Goal: Task Accomplishment & Management: Manage account settings

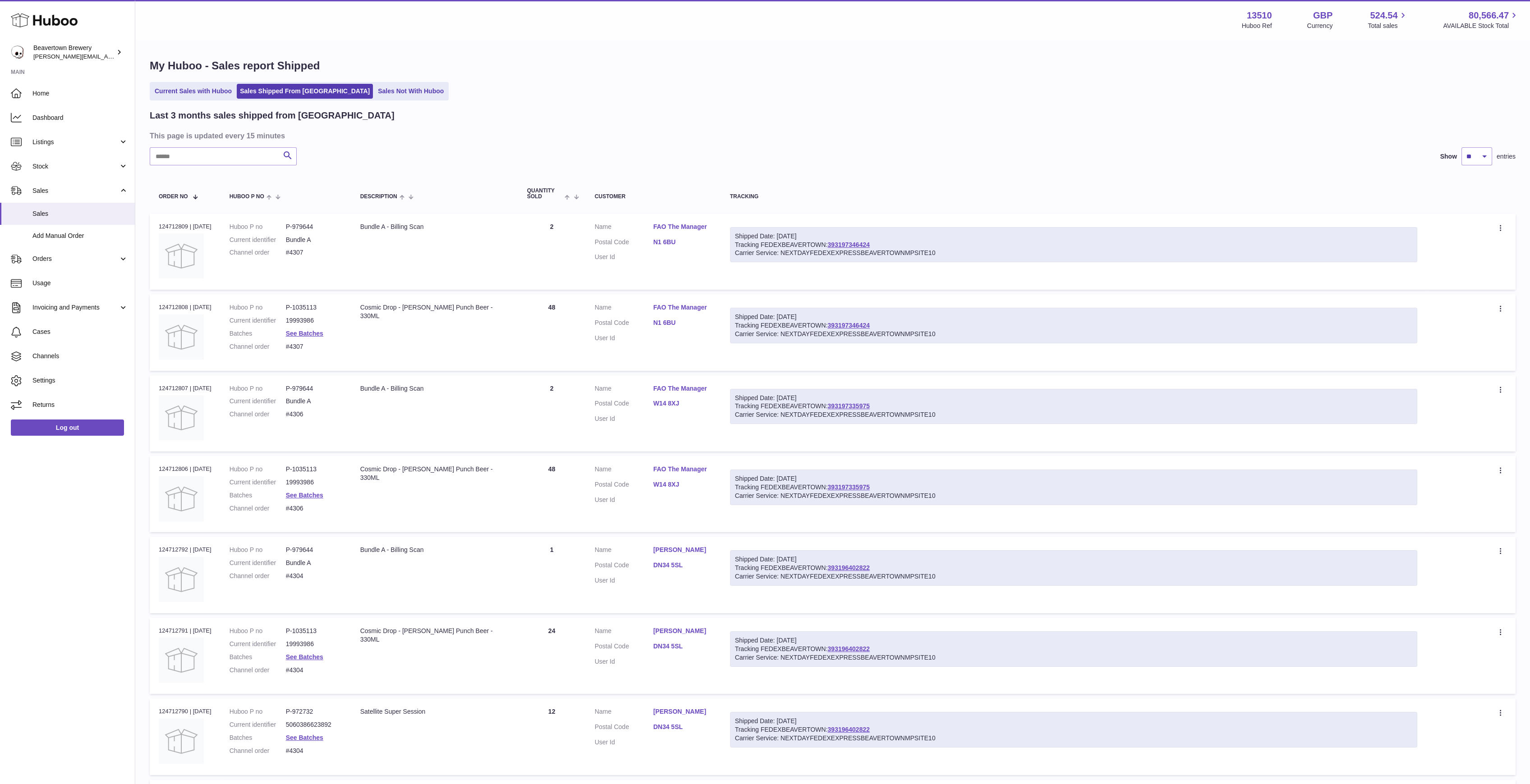
click at [198, 104] on div "My Huboo - Sales report Shipped Current Sales with Huboo Sales Shipped From Hub…" at bounding box center [832, 552] width 1394 height 1023
click at [188, 94] on link "Current Sales with Huboo" at bounding box center [194, 91] width 84 height 15
click at [375, 88] on link "Sales Not With Huboo" at bounding box center [410, 91] width 72 height 15
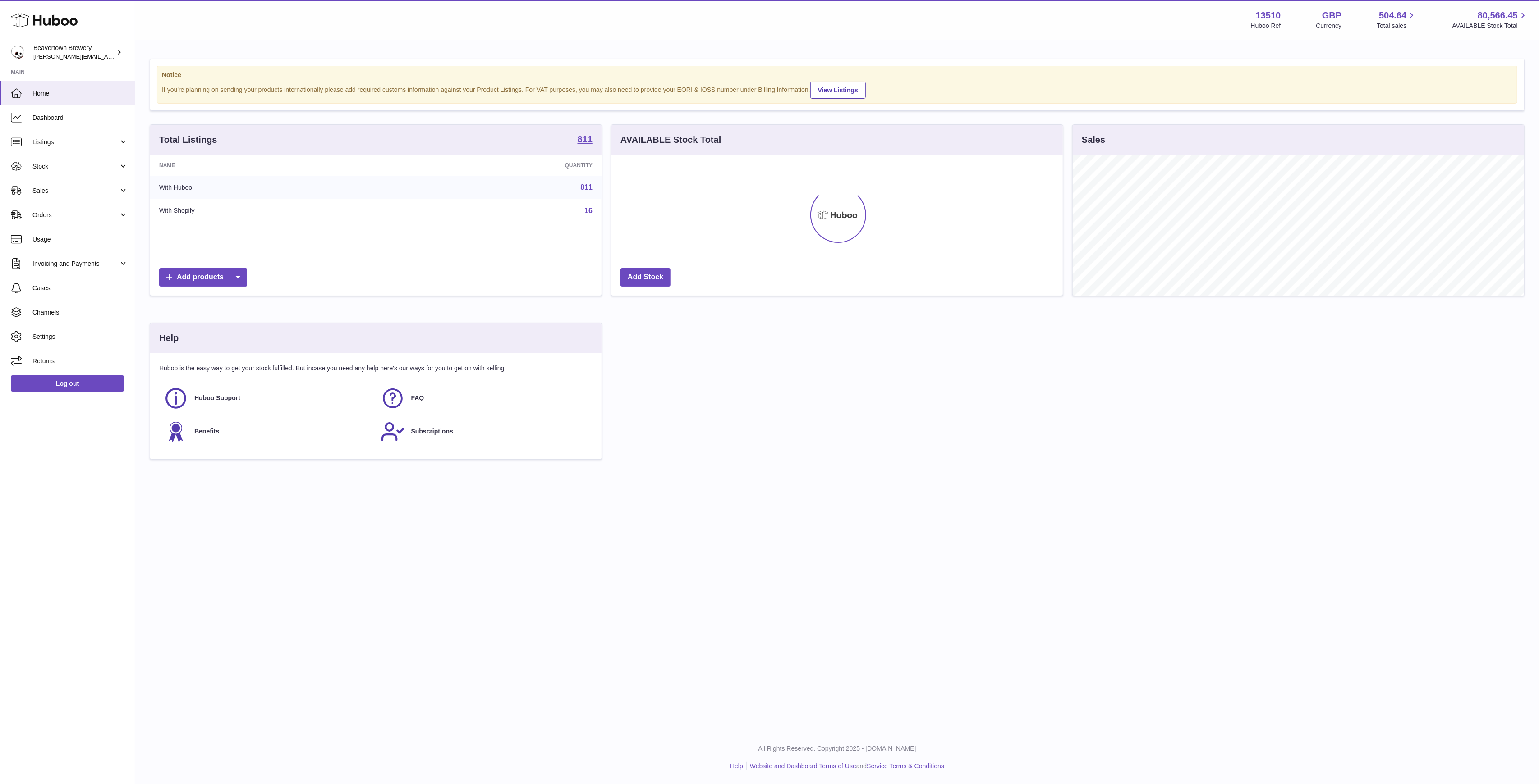
scroll to position [140, 452]
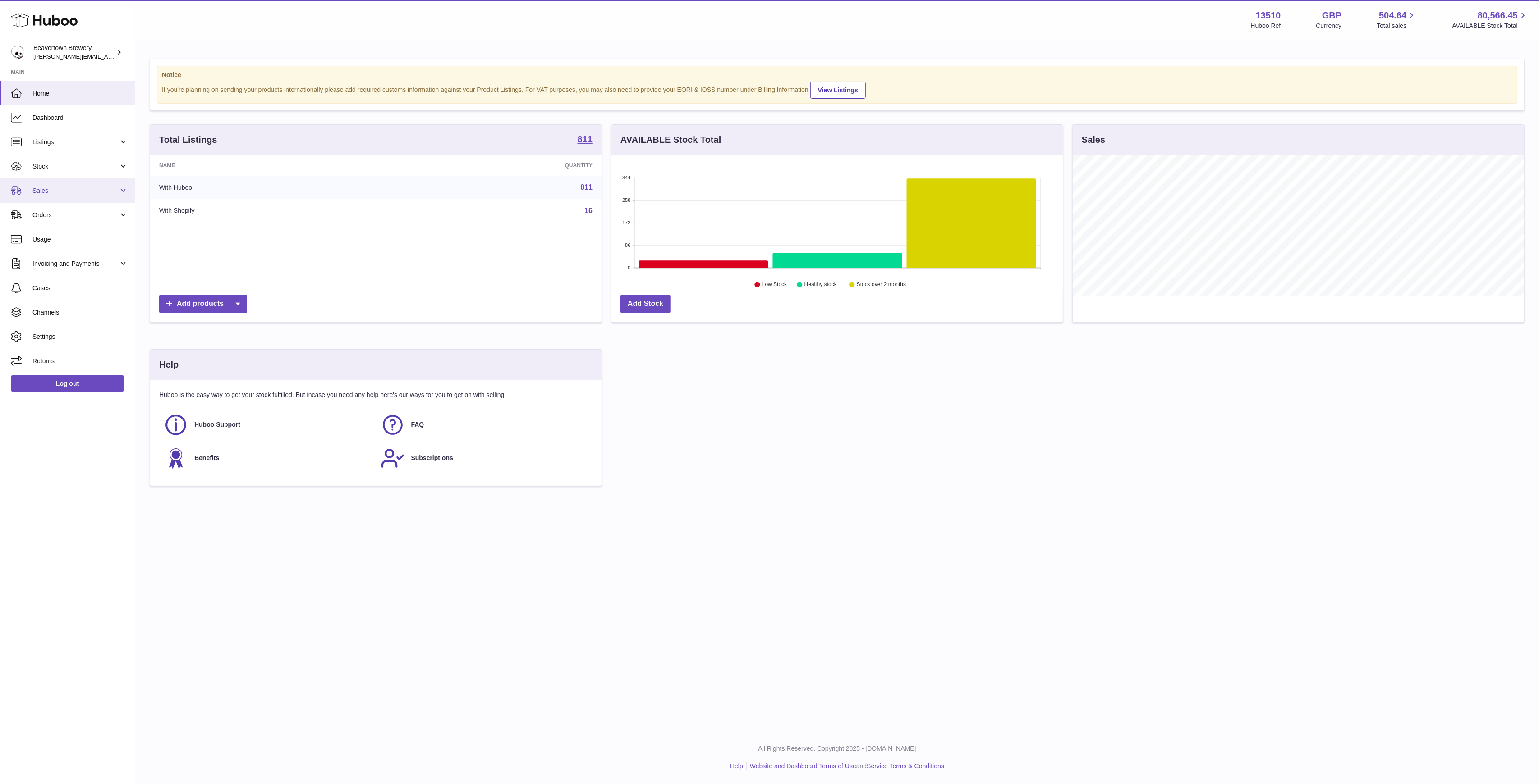
click at [39, 185] on link "Sales" at bounding box center [68, 190] width 135 height 24
click at [76, 216] on span "Sales" at bounding box center [80, 214] width 96 height 8
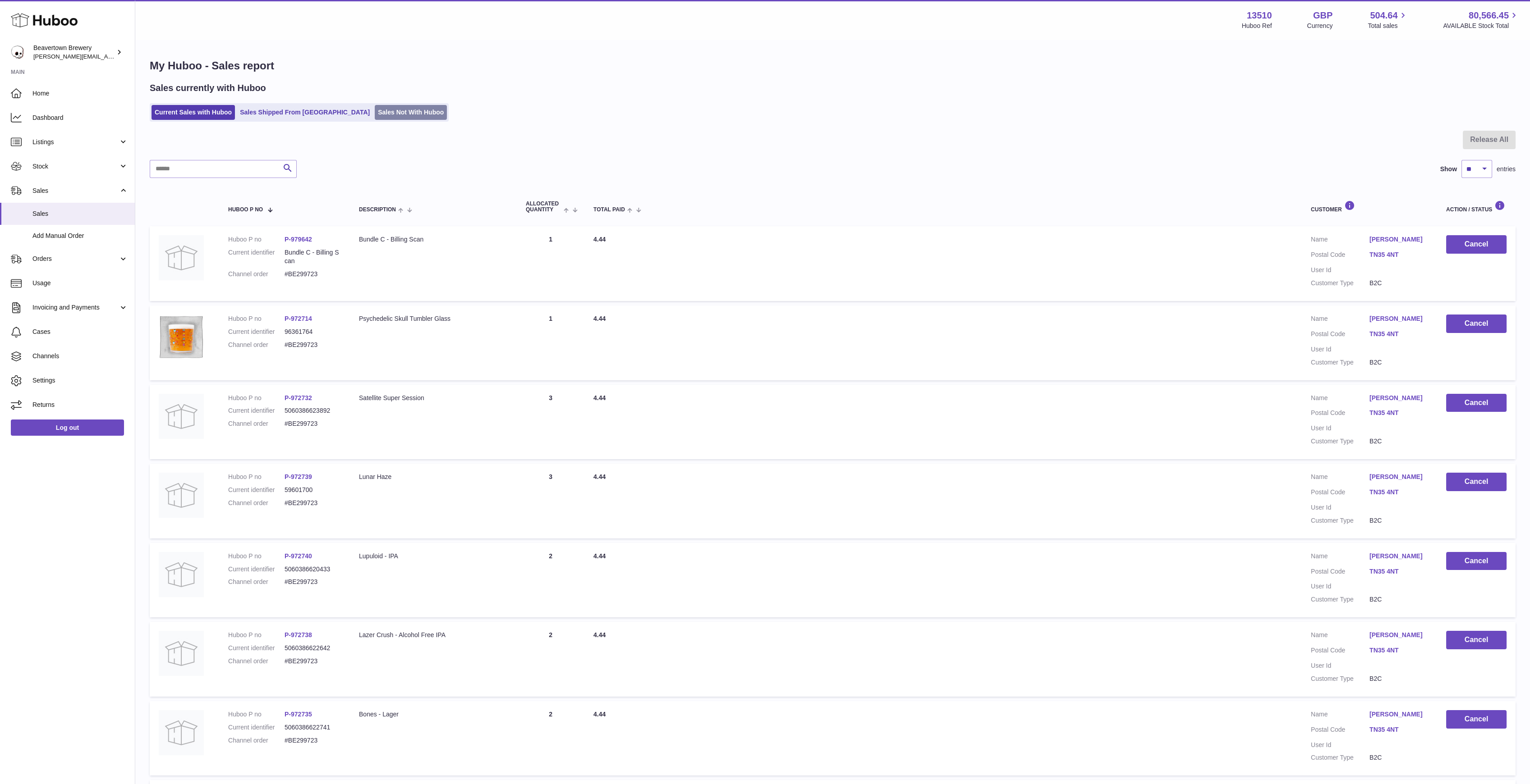
click at [375, 108] on link "Sales Not With Huboo" at bounding box center [410, 112] width 72 height 15
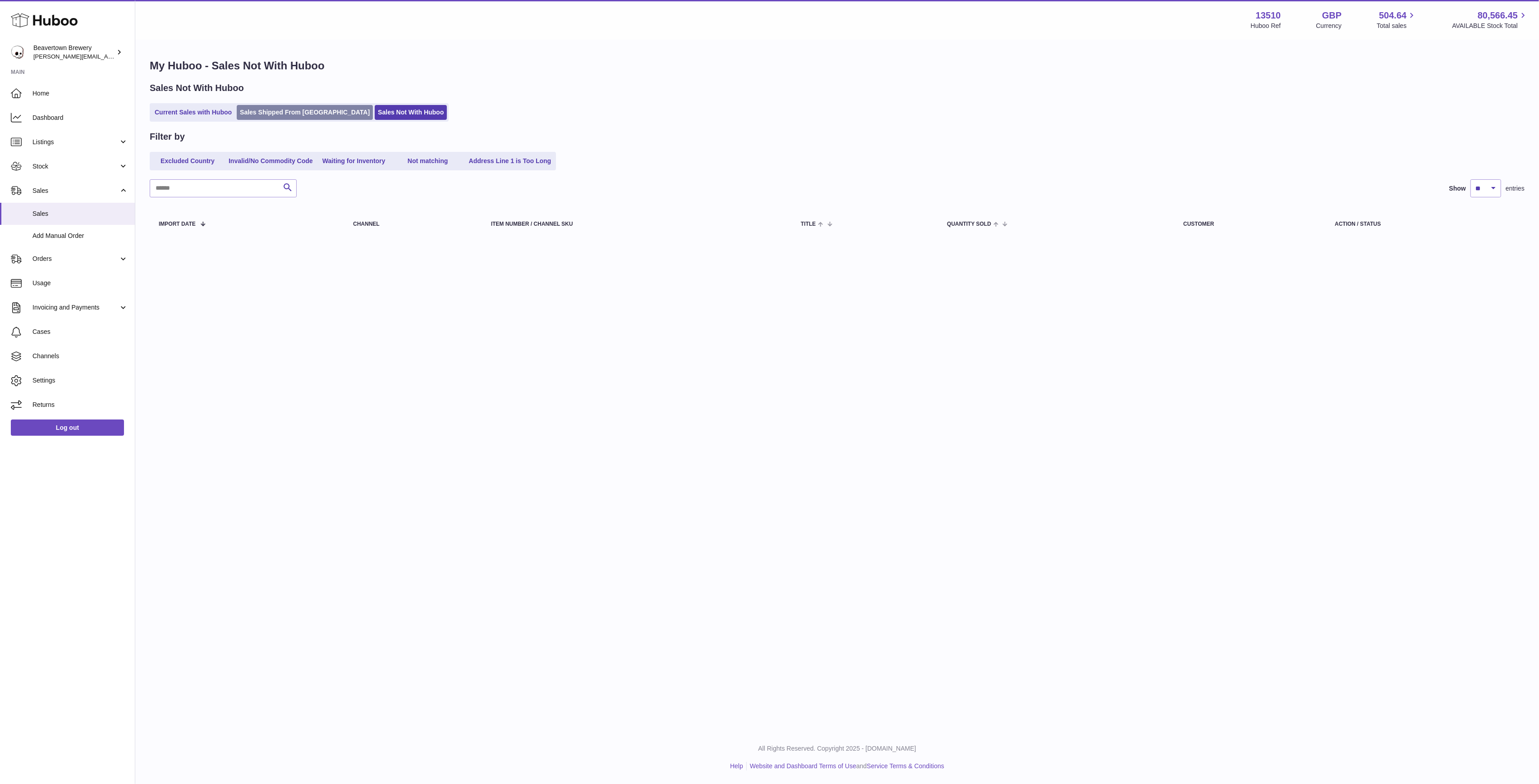
click at [301, 111] on link "Sales Shipped From [GEOGRAPHIC_DATA]" at bounding box center [305, 112] width 136 height 15
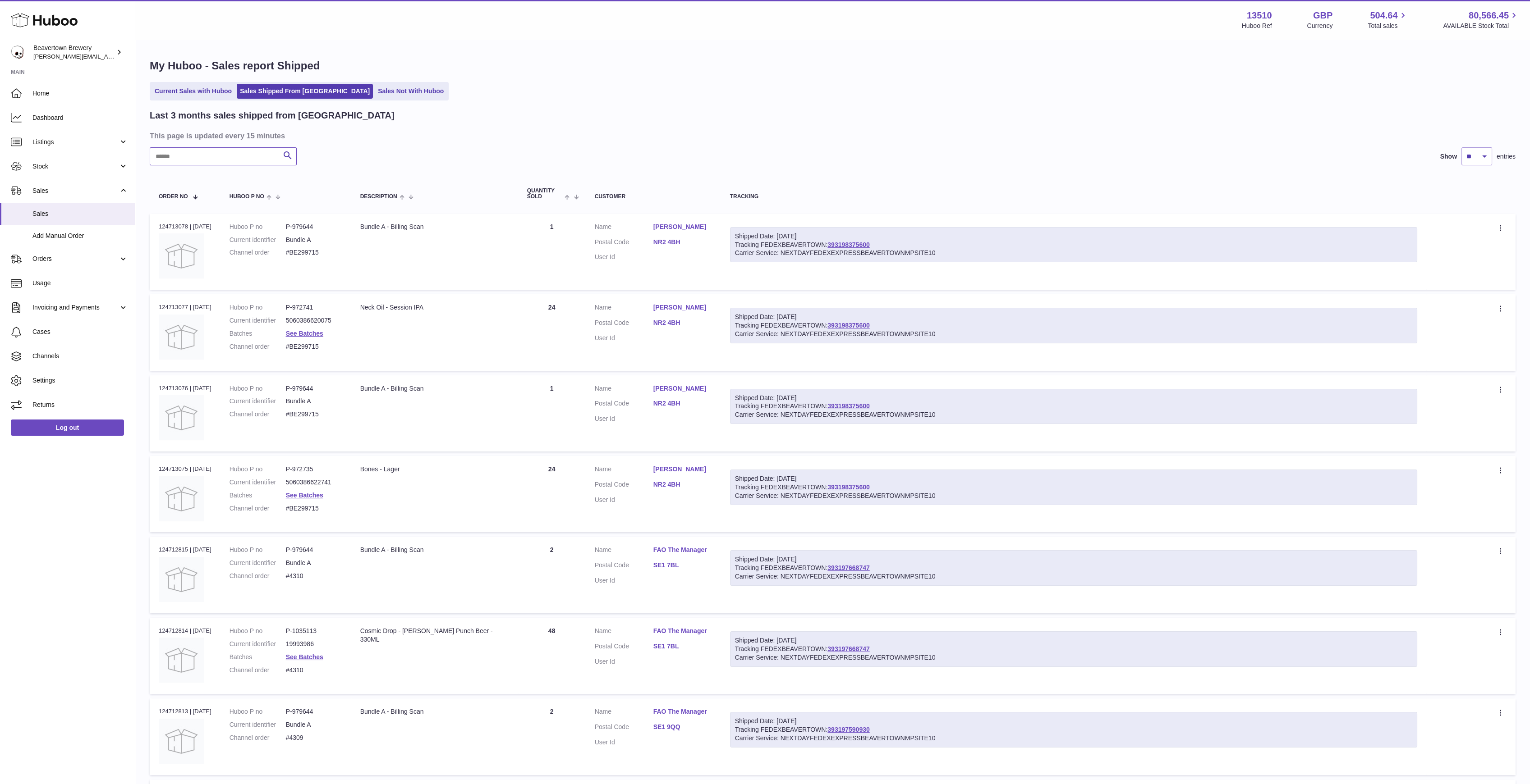
click at [222, 153] on input "text" at bounding box center [223, 156] width 147 height 18
paste input "*****"
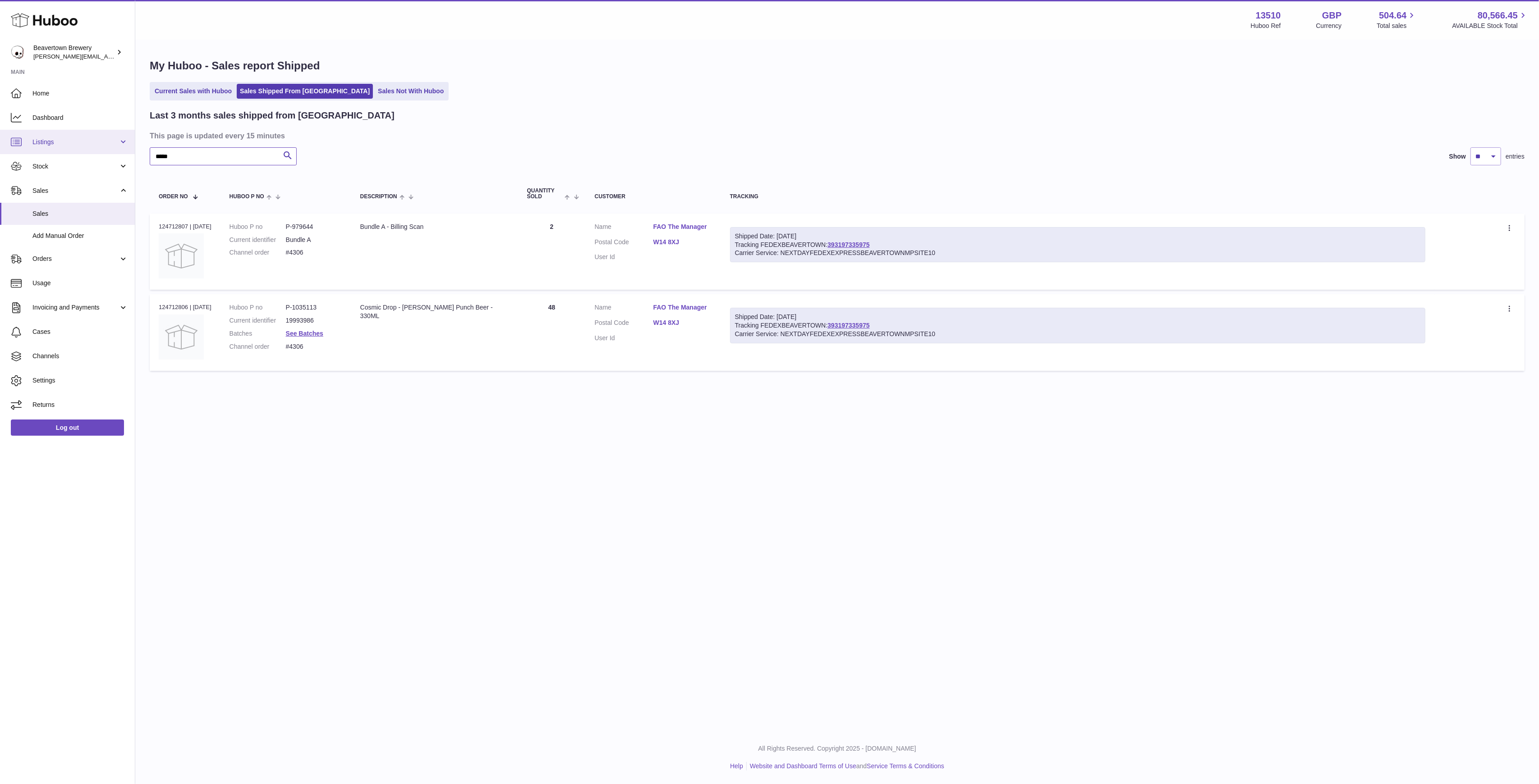
drag, startPoint x: 201, startPoint y: 153, endPoint x: 60, endPoint y: 148, distance: 141.1
click at [66, 147] on div "Huboo Beavertown Brewery Matthew.McCormack@beavertownbrewery.co.uk Main Home Da…" at bounding box center [770, 392] width 1539 height 784
paste input "text"
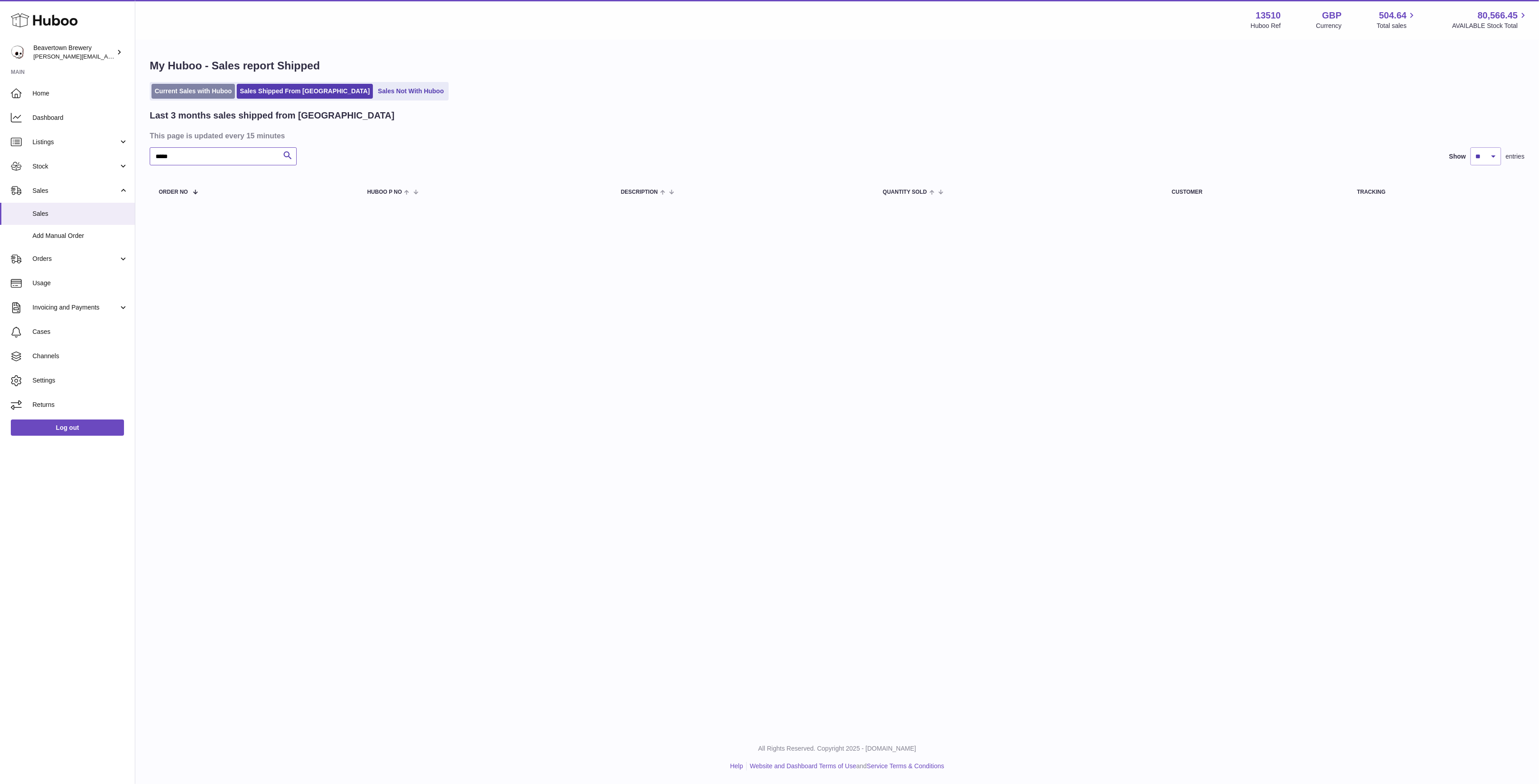
type input "*****"
click at [192, 93] on link "Current Sales with Huboo" at bounding box center [194, 91] width 84 height 15
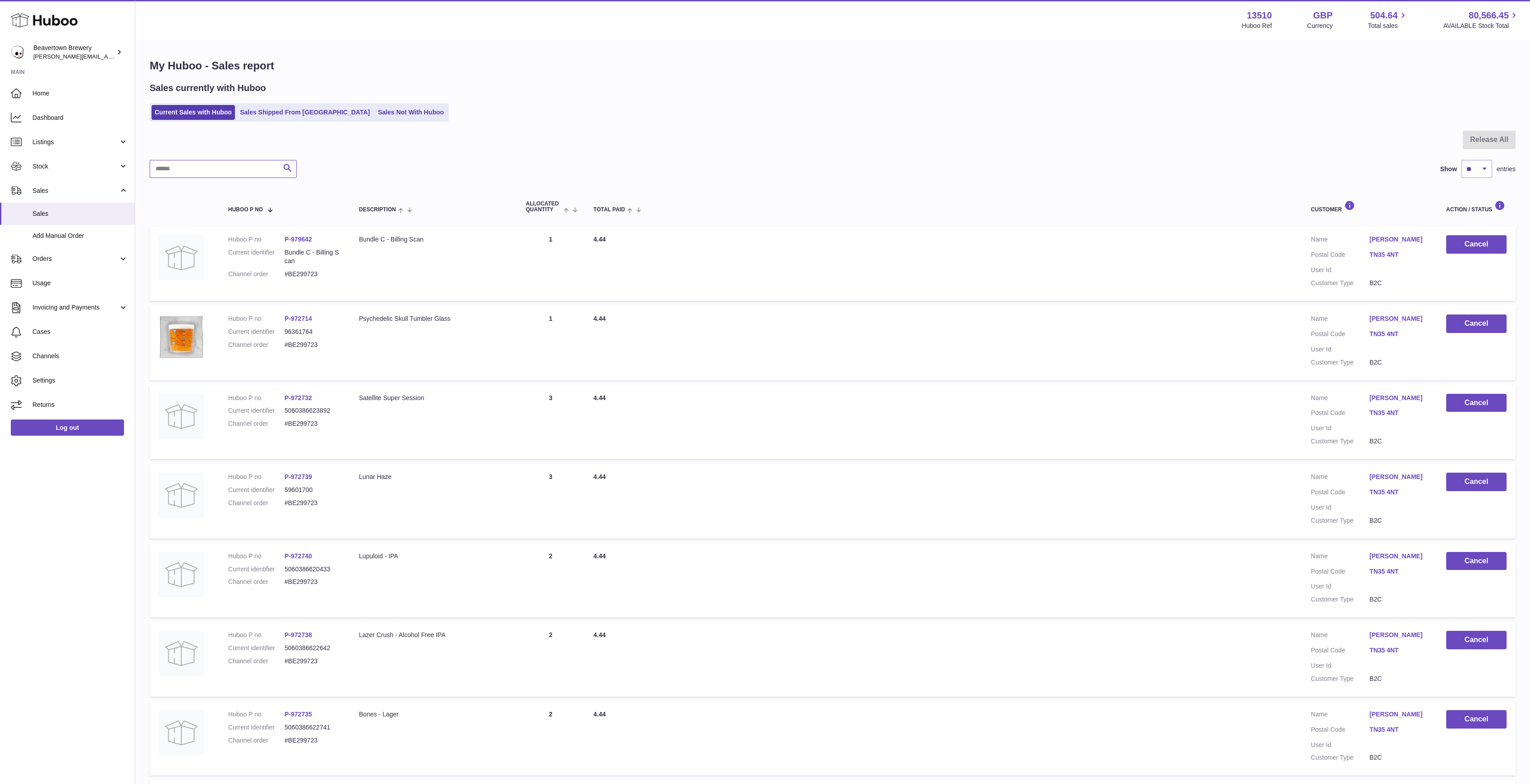
click at [221, 160] on input "text" at bounding box center [223, 169] width 147 height 18
paste input "*****"
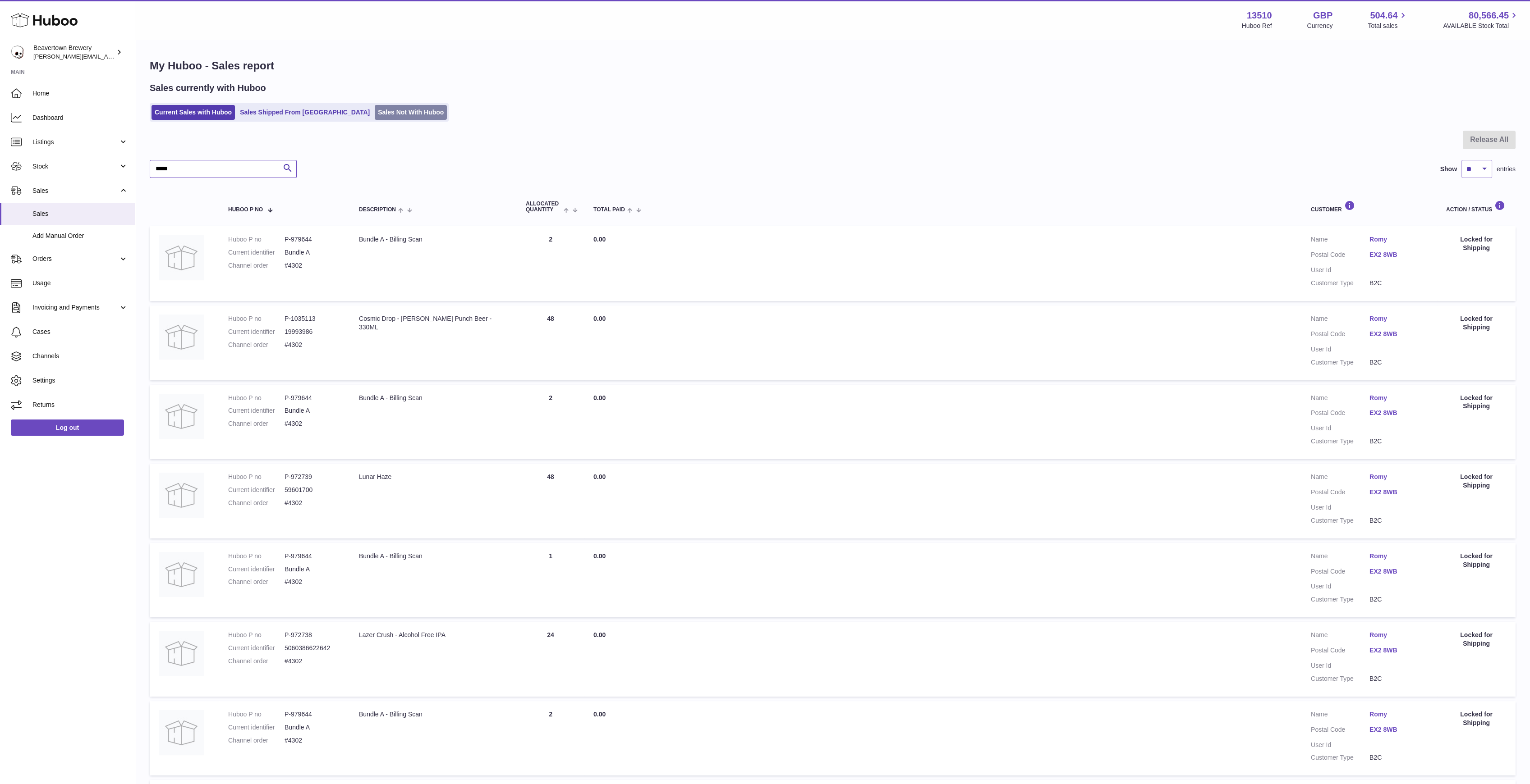
type input "*****"
click at [375, 113] on link "Sales Not With Huboo" at bounding box center [410, 112] width 72 height 15
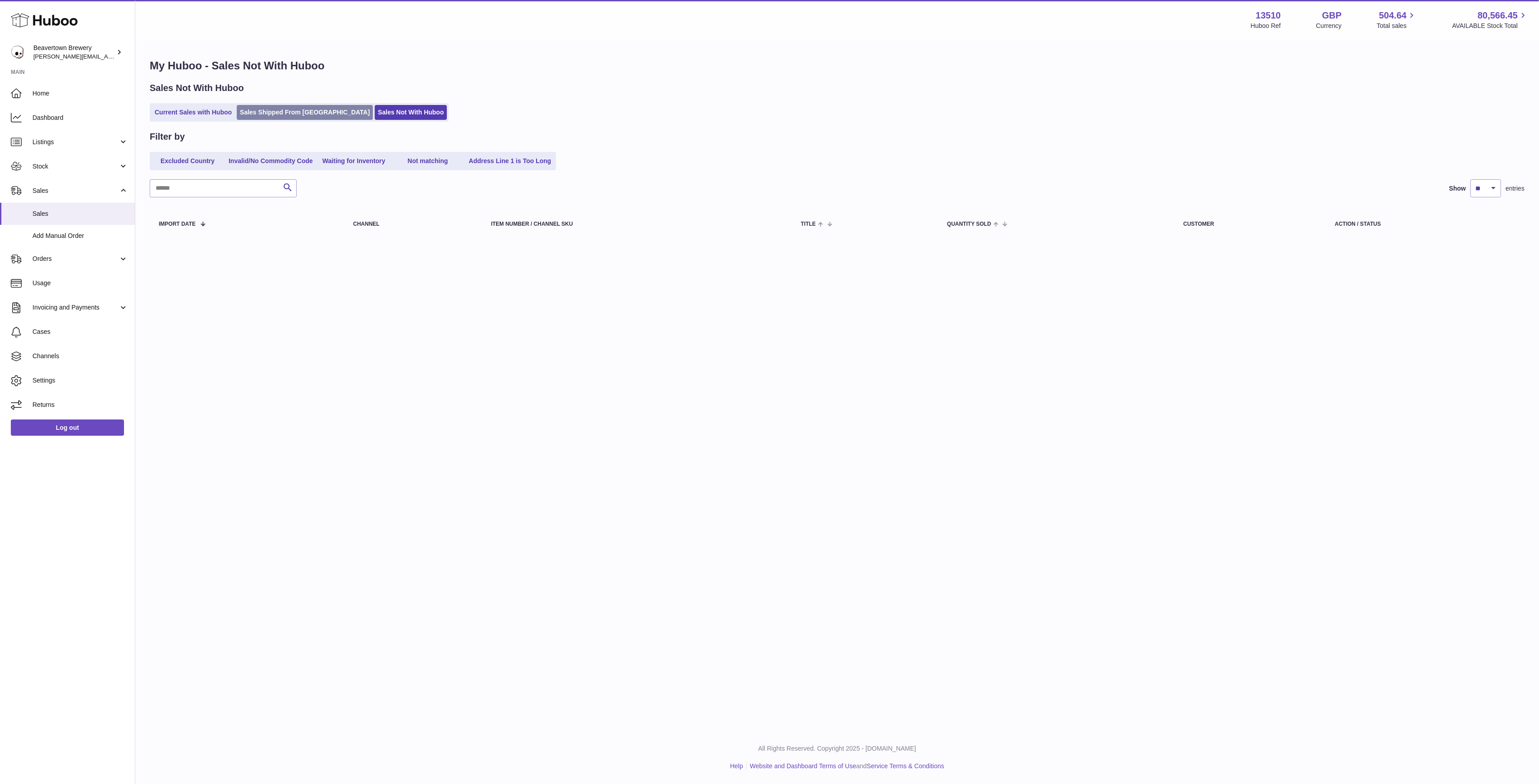
click at [277, 110] on link "Sales Shipped From Huboo" at bounding box center [305, 112] width 136 height 15
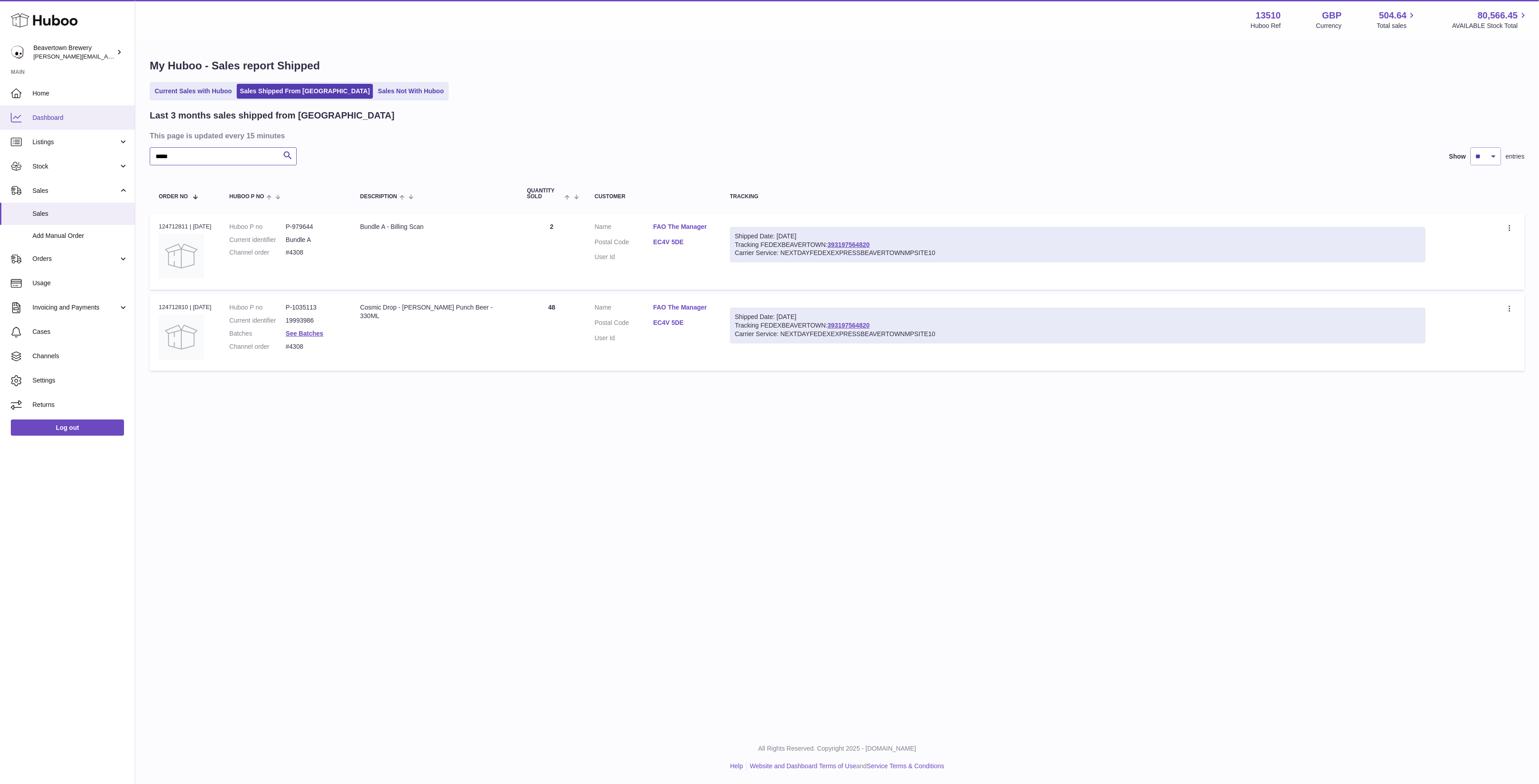
drag, startPoint x: 207, startPoint y: 153, endPoint x: 14, endPoint y: 122, distance: 195.5
click at [34, 124] on div "Huboo Beavertown Brewery Matthew.McCormack@beavertownbrewery.co.uk Main Home Da…" at bounding box center [770, 392] width 1539 height 784
paste input "text"
drag, startPoint x: 206, startPoint y: 153, endPoint x: 29, endPoint y: 122, distance: 179.7
click at [41, 127] on div "Huboo Beavertown Brewery Matthew.McCormack@beavertownbrewery.co.uk Main Home Da…" at bounding box center [770, 392] width 1539 height 784
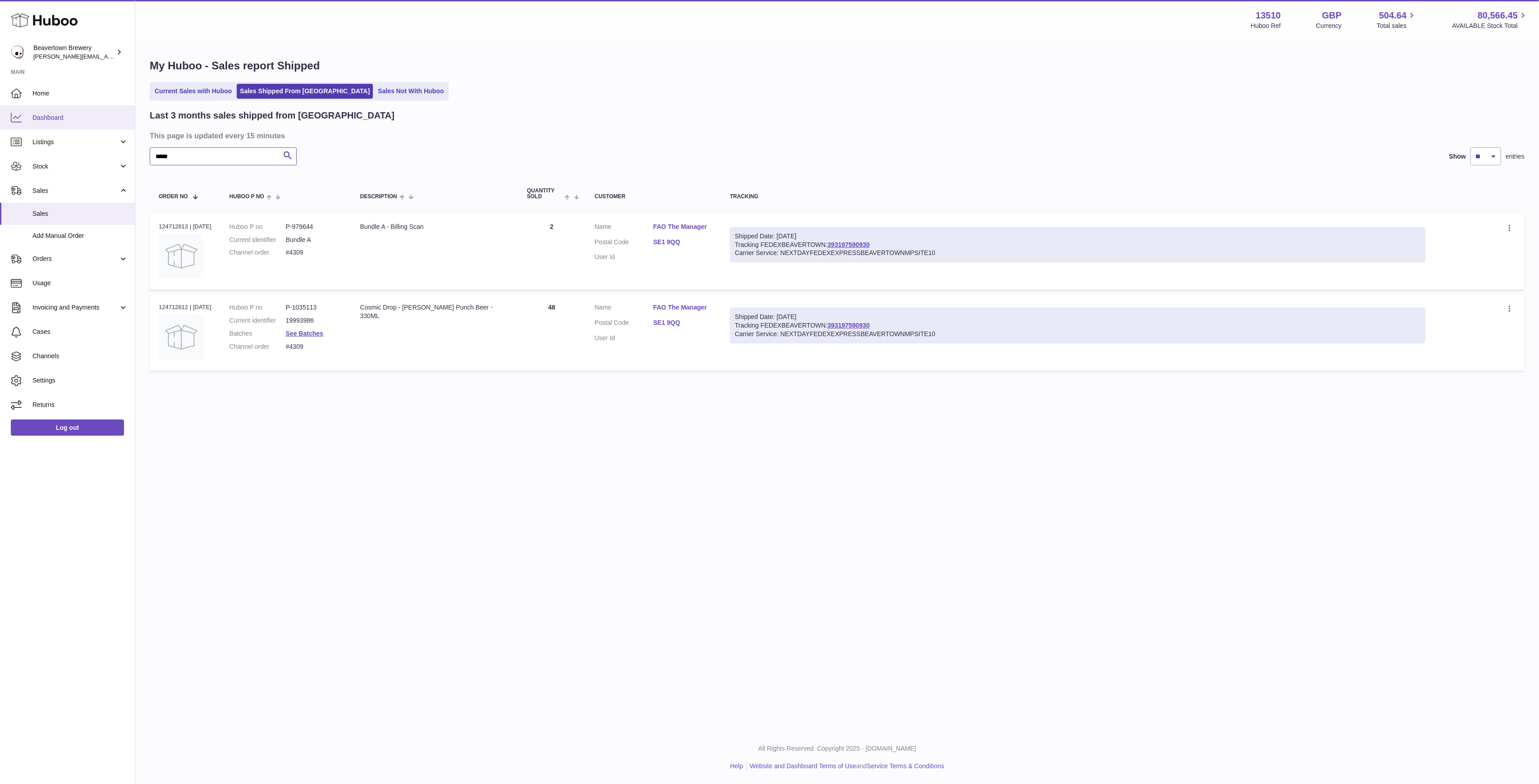
paste input "text"
type input "*****"
click at [78, 225] on link "Add Manual Order" at bounding box center [68, 236] width 135 height 22
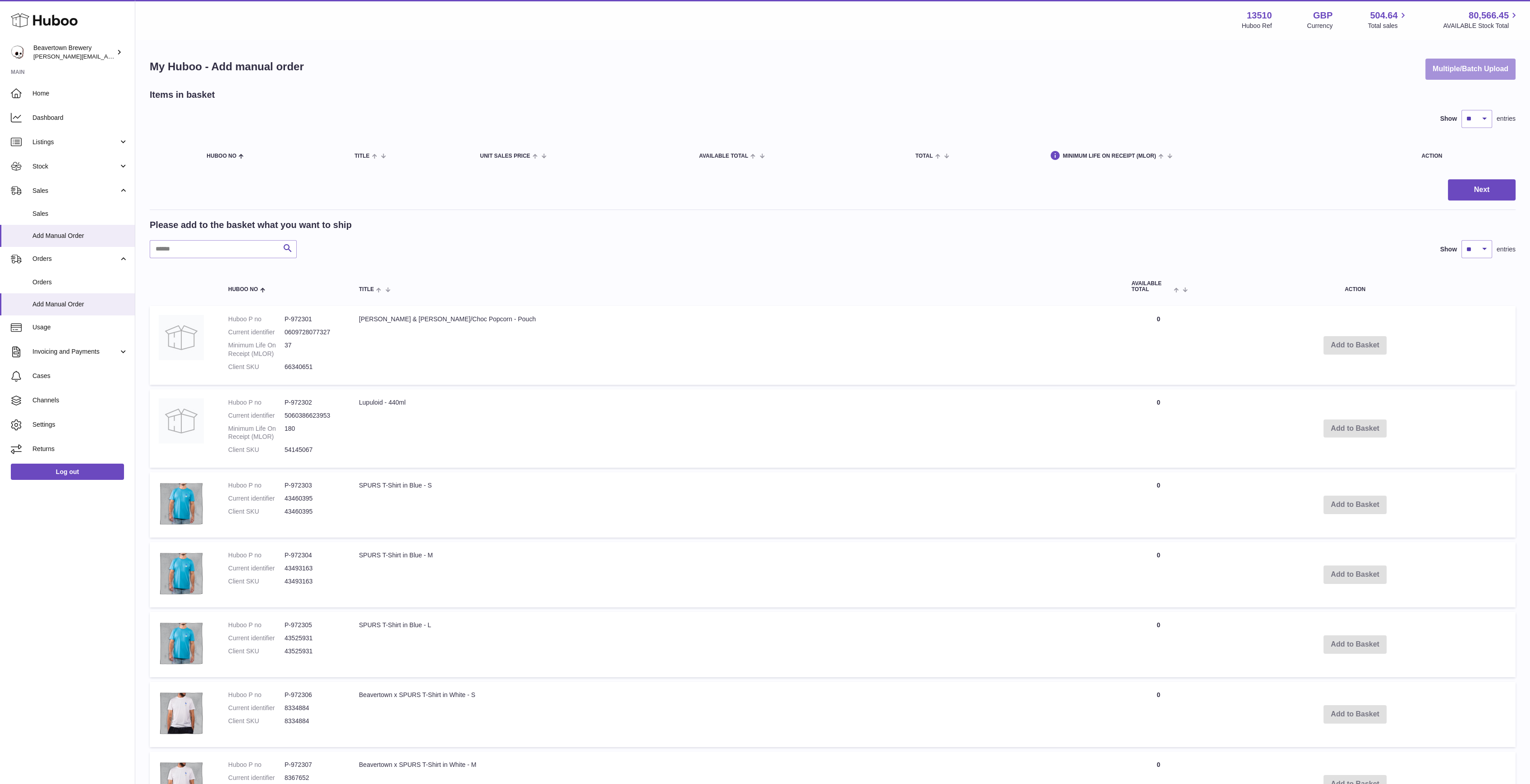
click at [1480, 62] on button "Multiple/Batch Upload" at bounding box center [1470, 69] width 90 height 21
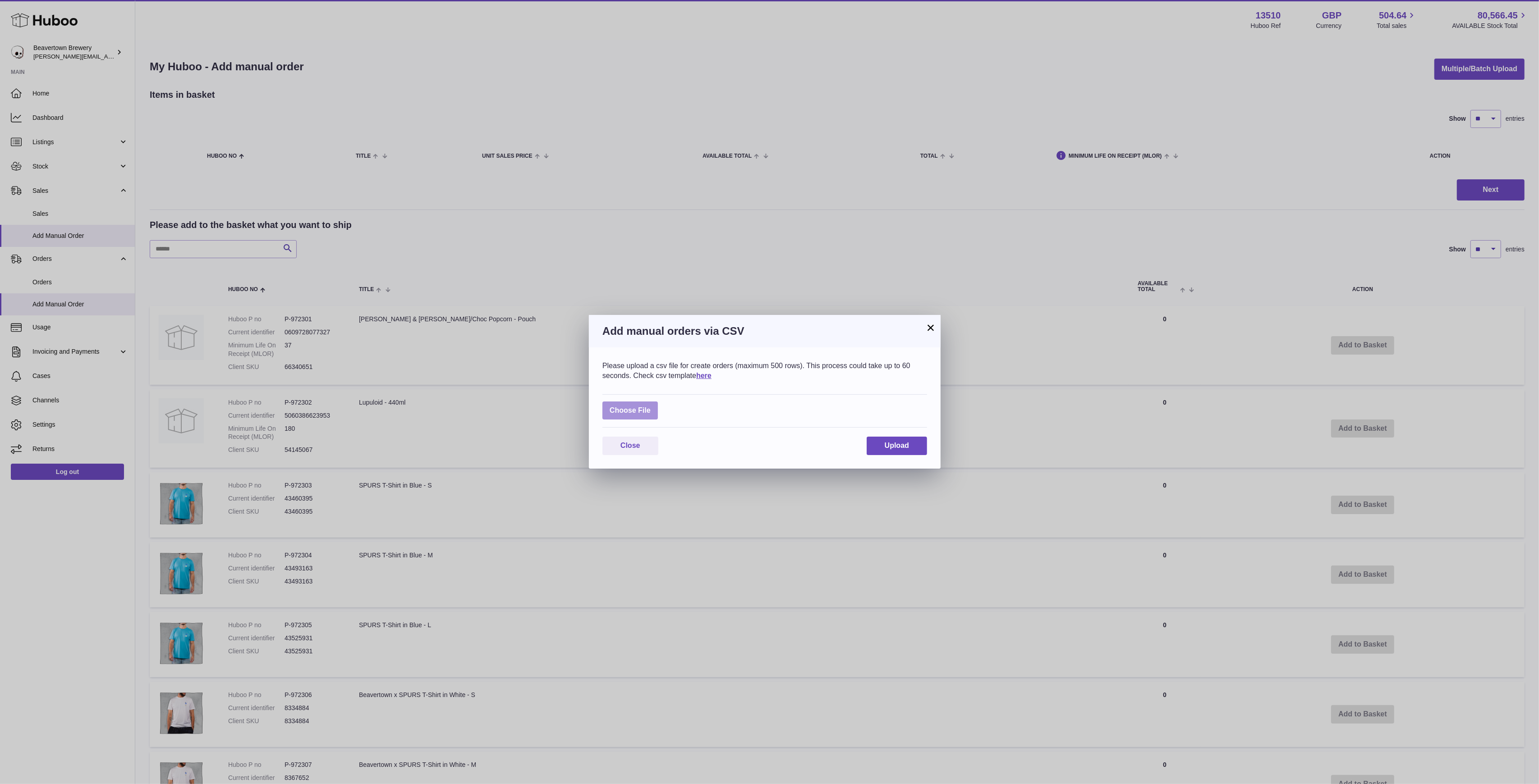
click at [639, 405] on label at bounding box center [630, 410] width 56 height 19
click at [651, 406] on input "file" at bounding box center [651, 406] width 1 height 1
type input "**********"
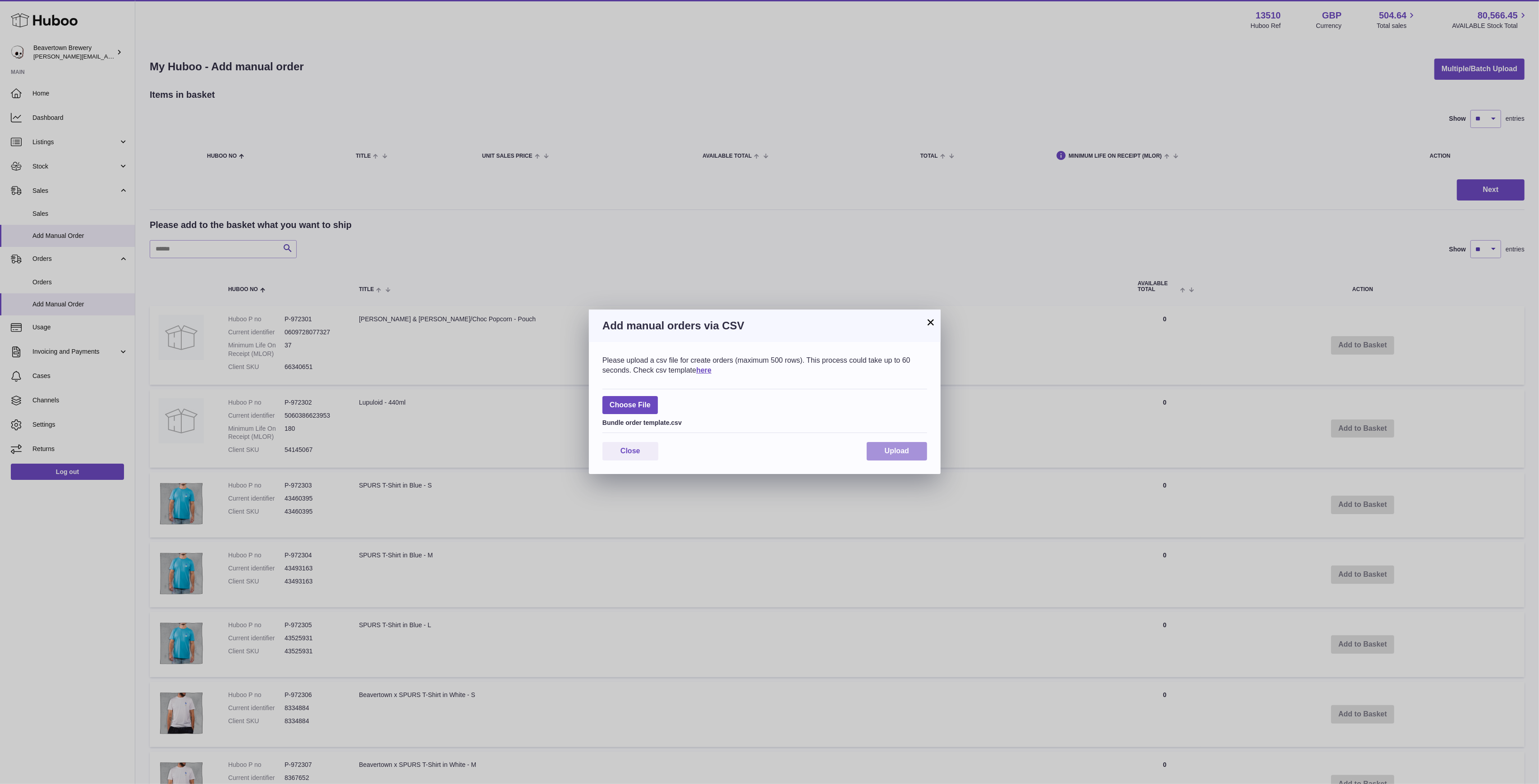
click at [880, 455] on button "Upload" at bounding box center [897, 451] width 60 height 19
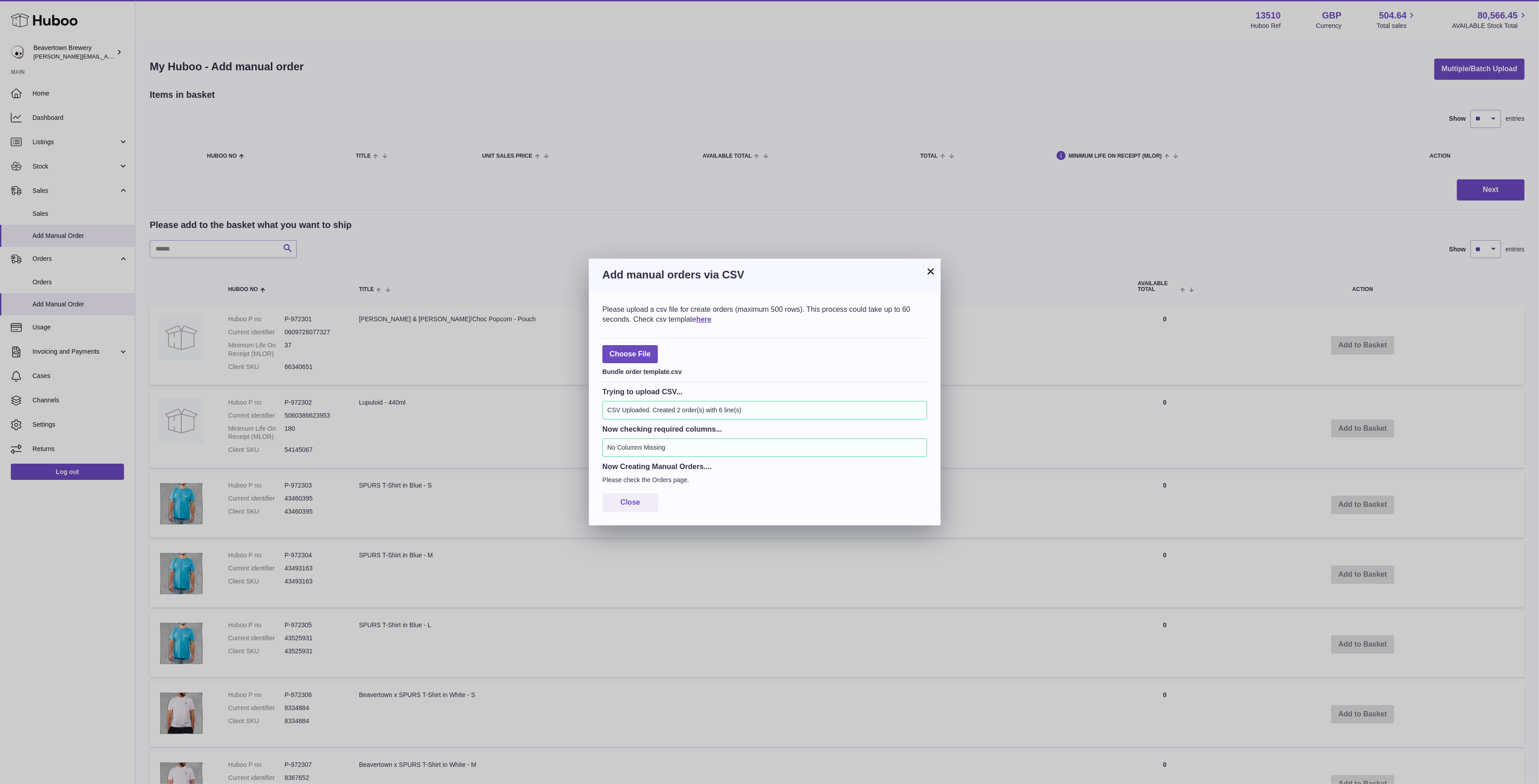
click at [930, 272] on button "×" at bounding box center [931, 271] width 11 height 11
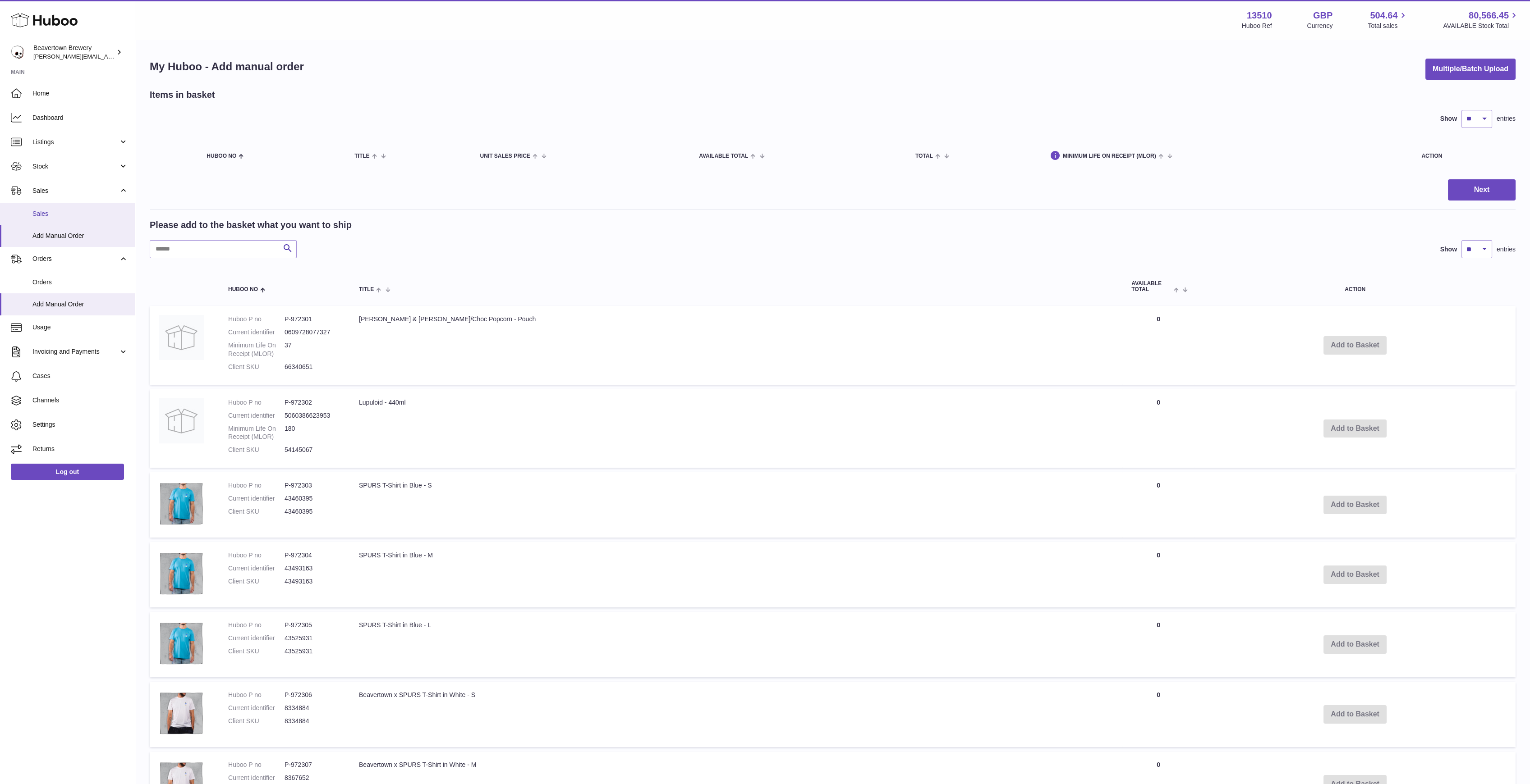
click at [68, 205] on link "Sales" at bounding box center [68, 214] width 135 height 22
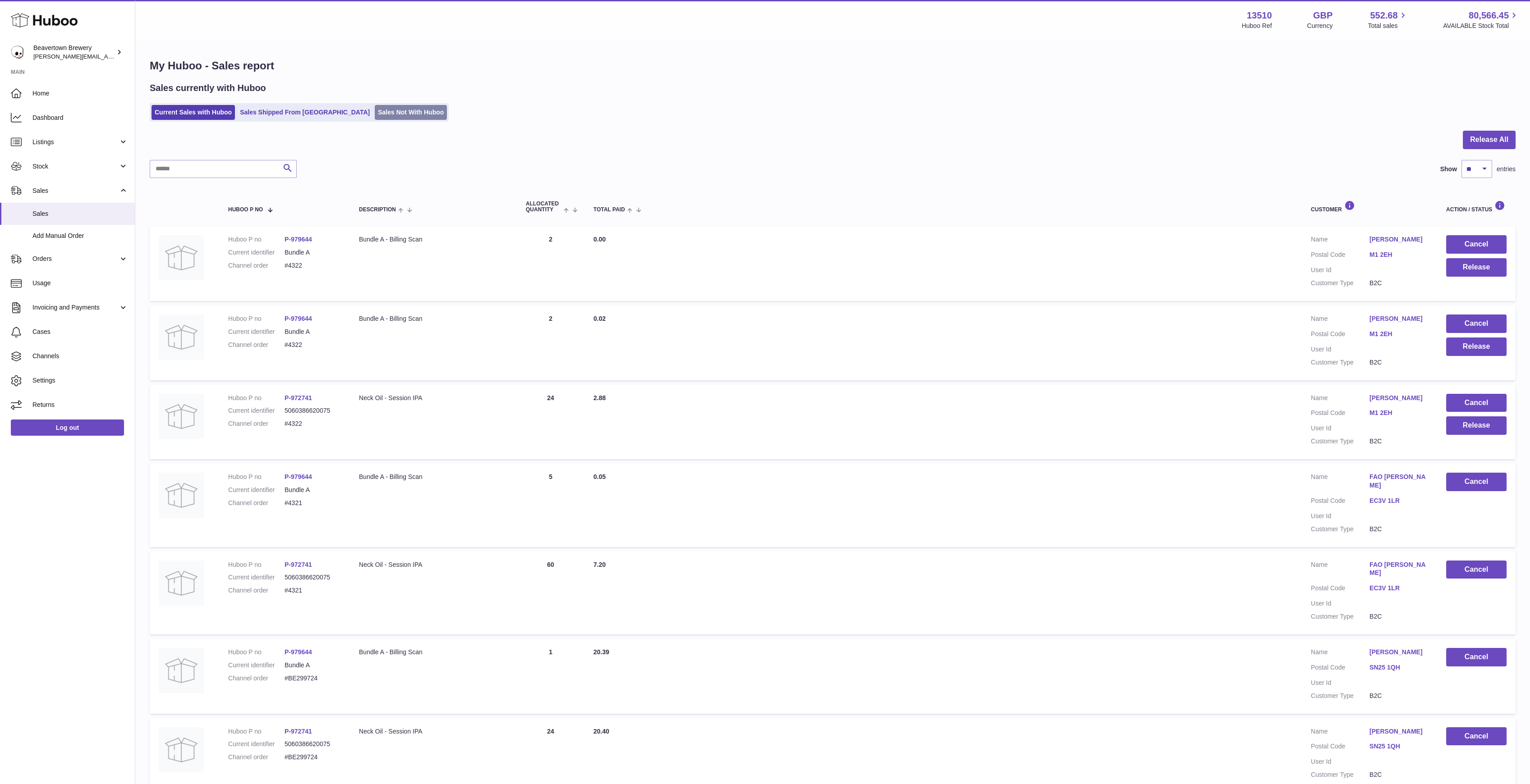
click at [375, 116] on link "Sales Not With Huboo" at bounding box center [410, 112] width 72 height 15
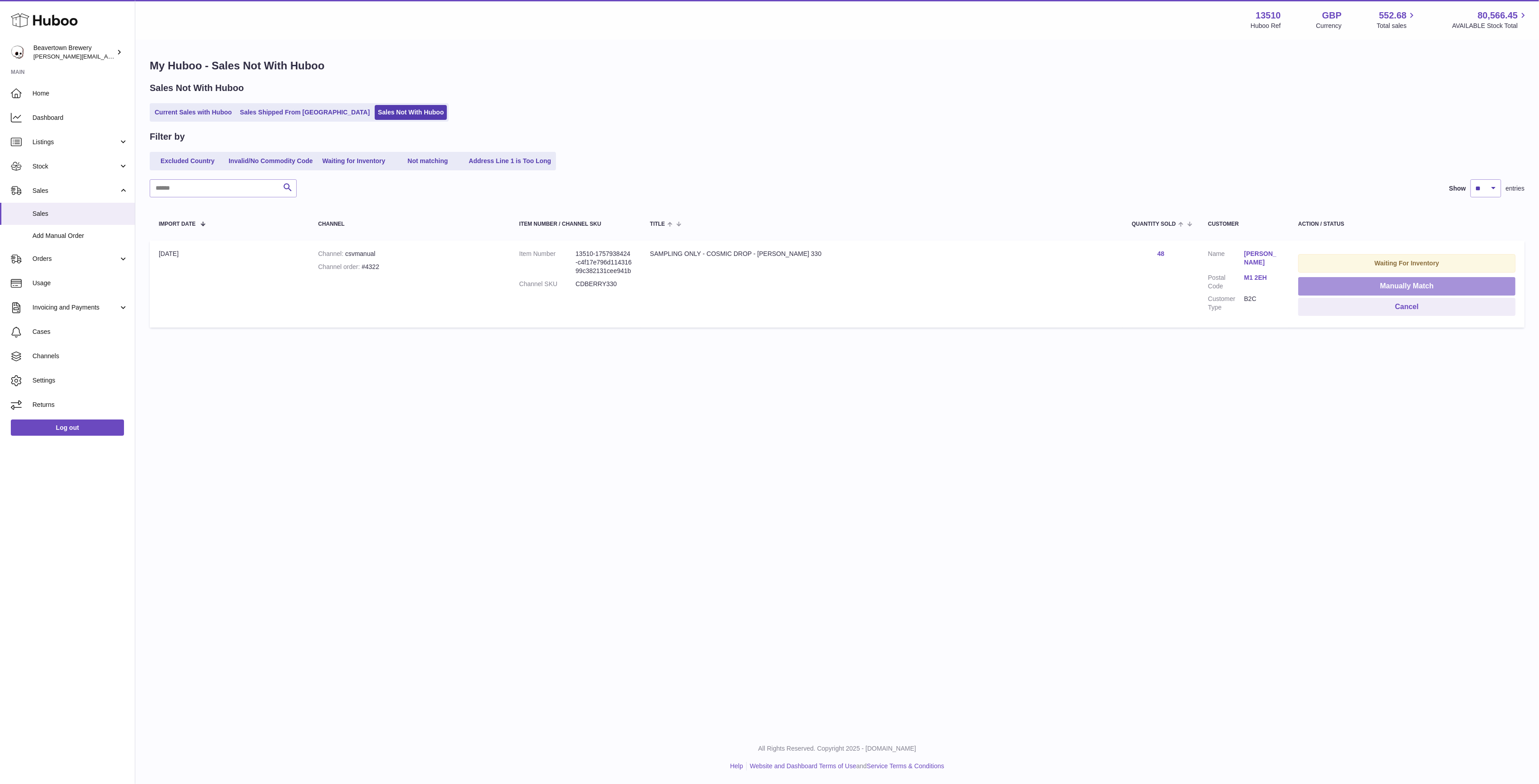
click at [1302, 286] on button "Manually Match" at bounding box center [1407, 286] width 217 height 19
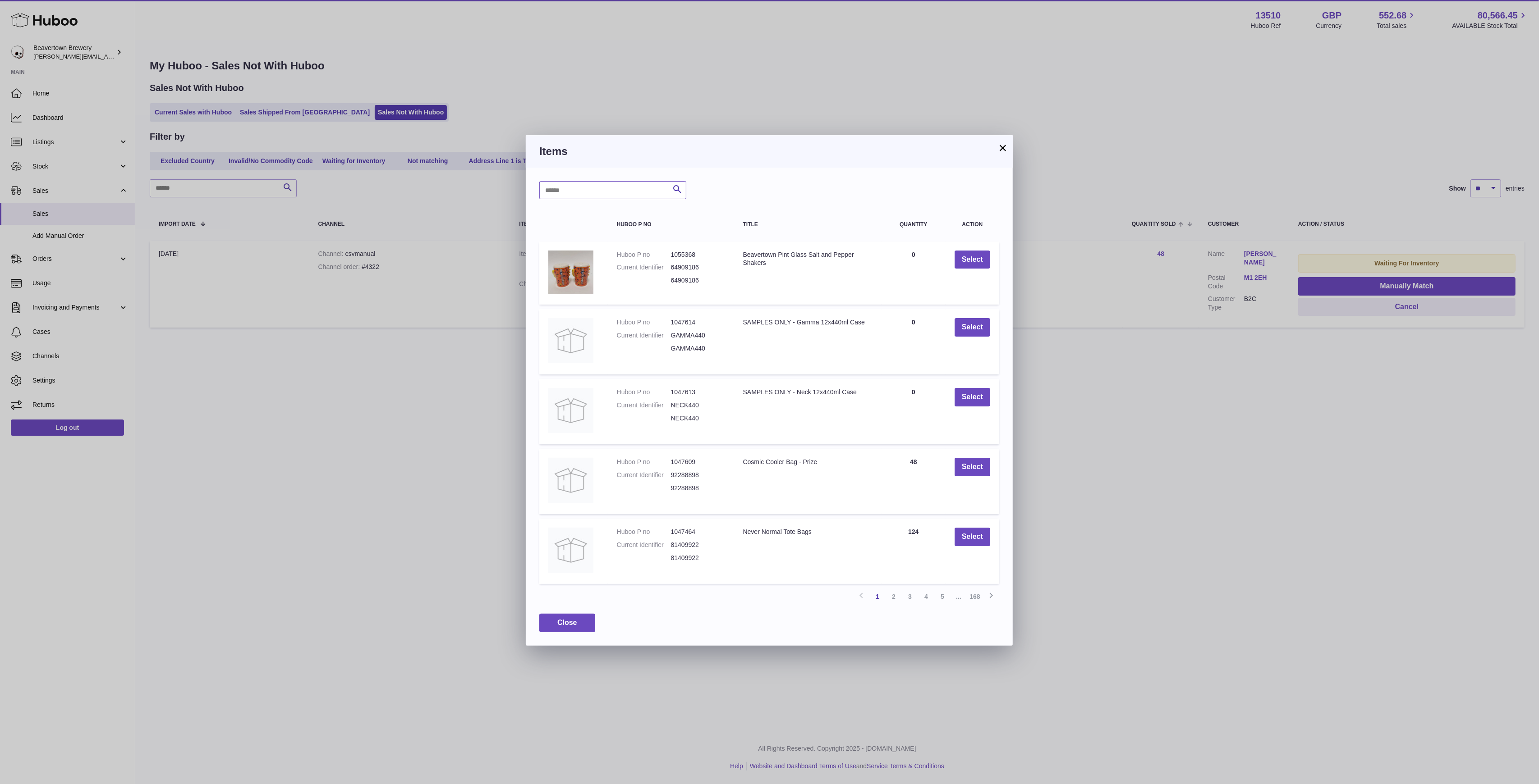
drag, startPoint x: 617, startPoint y: 192, endPoint x: 603, endPoint y: 185, distance: 15.7
click at [617, 192] on input "text" at bounding box center [613, 190] width 147 height 18
type input "*****"
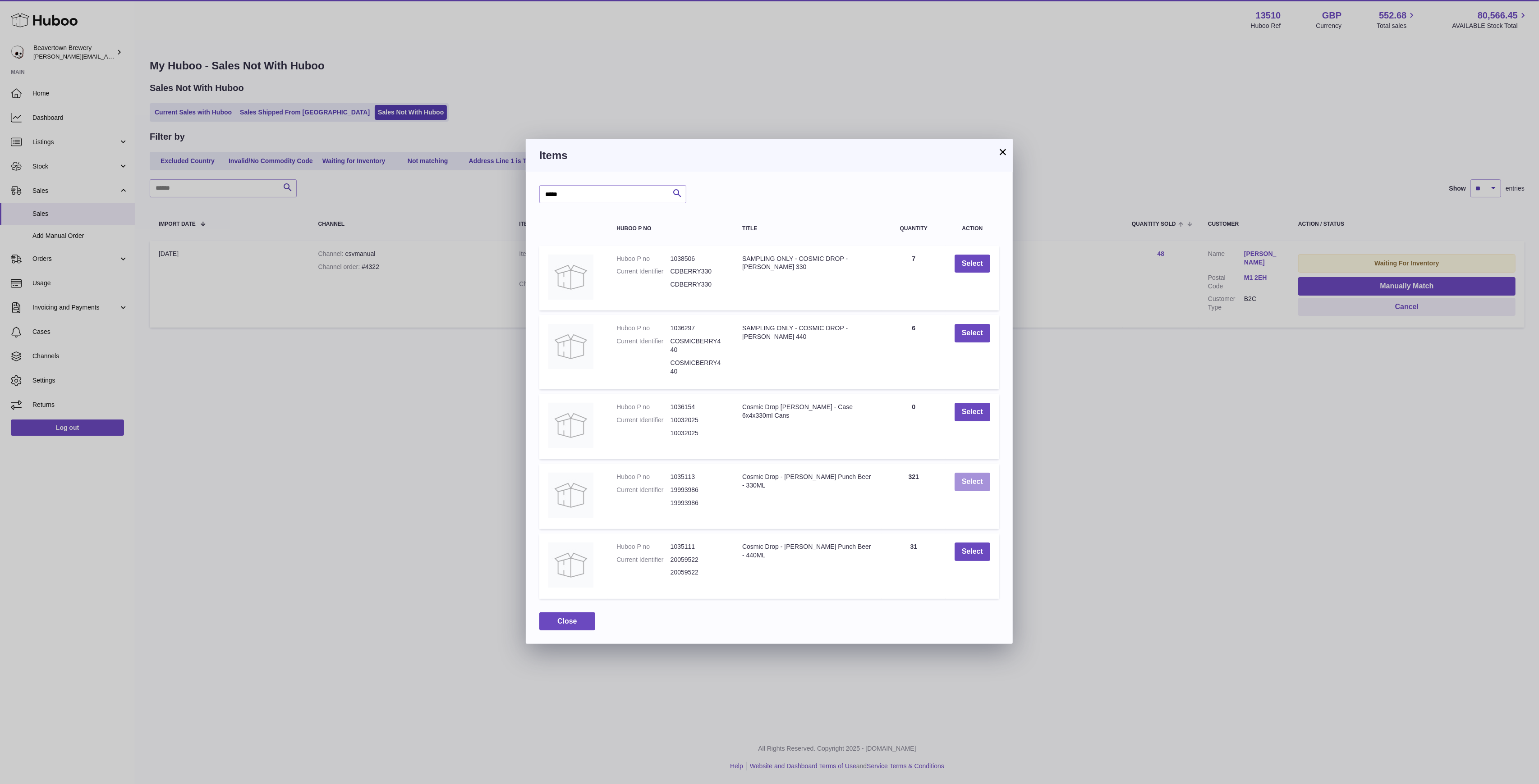
drag, startPoint x: 959, startPoint y: 475, endPoint x: 938, endPoint y: 487, distance: 24.2
click at [955, 478] on button "Select" at bounding box center [973, 482] width 36 height 19
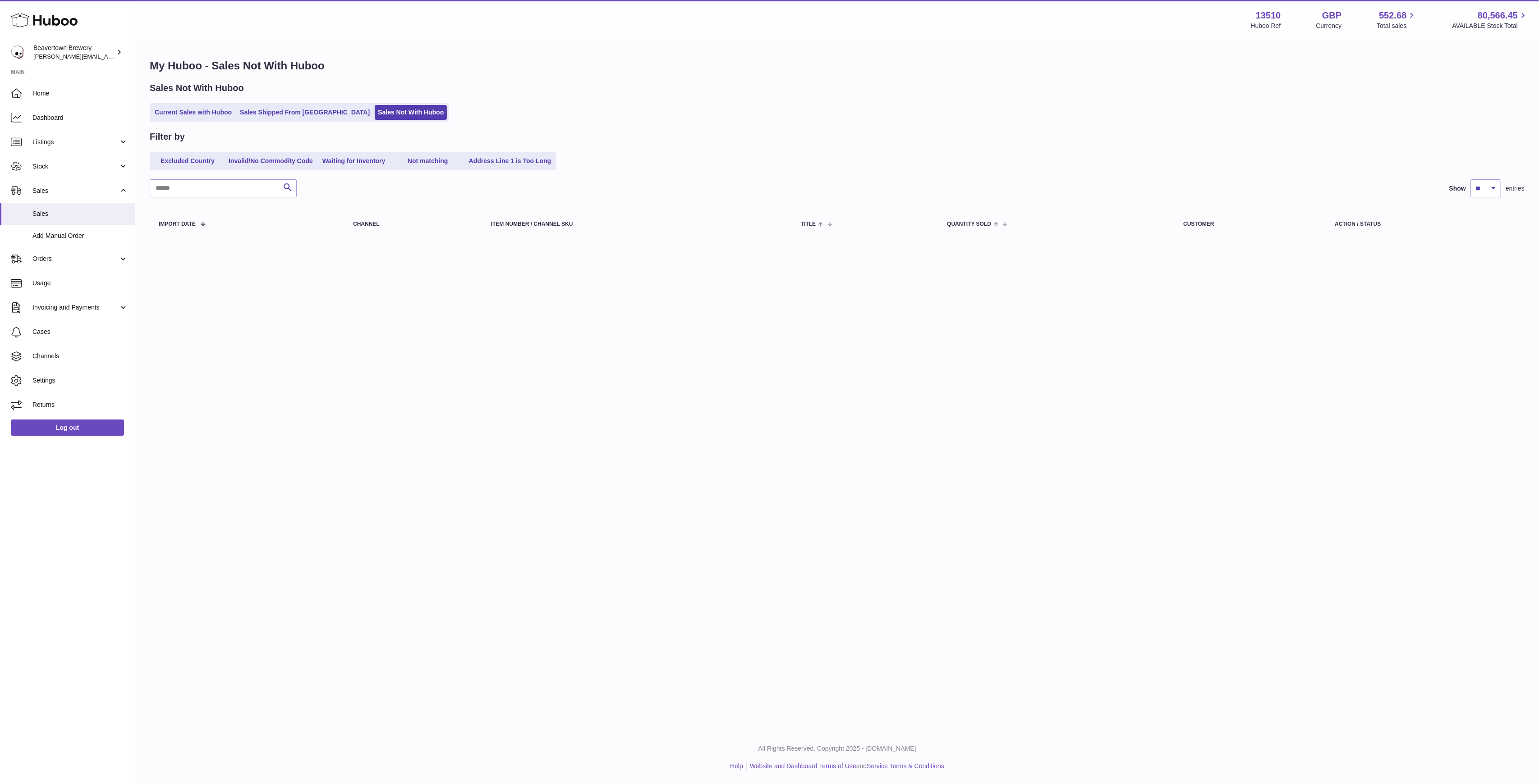
click at [306, 123] on div "My Huboo - Sales Not With Huboo Sales Not With Huboo Current Sales with Huboo S…" at bounding box center [837, 149] width 1404 height 218
click at [299, 116] on link "Sales Shipped From [GEOGRAPHIC_DATA]" at bounding box center [305, 112] width 136 height 15
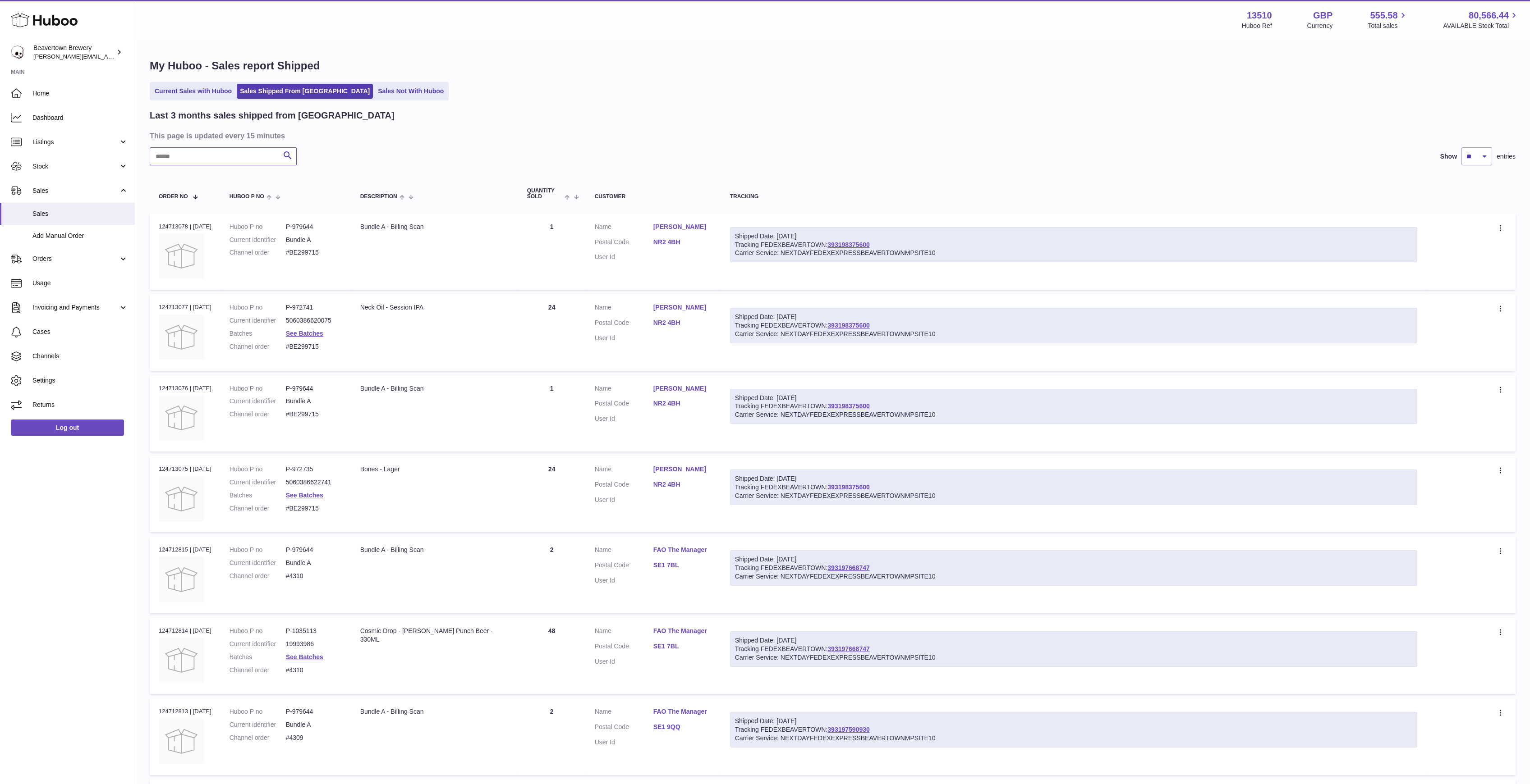
click at [238, 153] on input "text" at bounding box center [223, 156] width 147 height 18
paste input "*****"
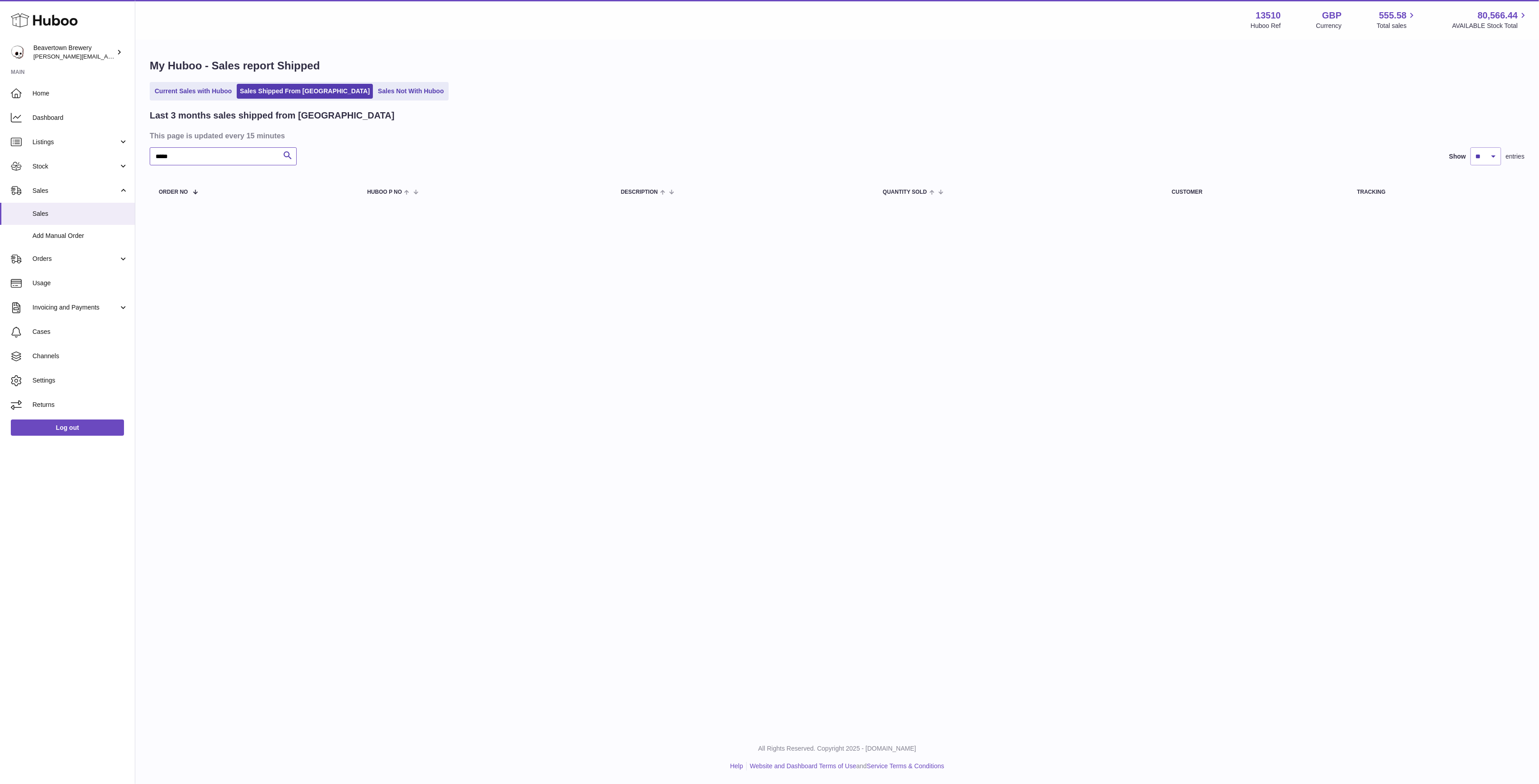
type input "*****"
